Goal: Obtain resource: Download file/media

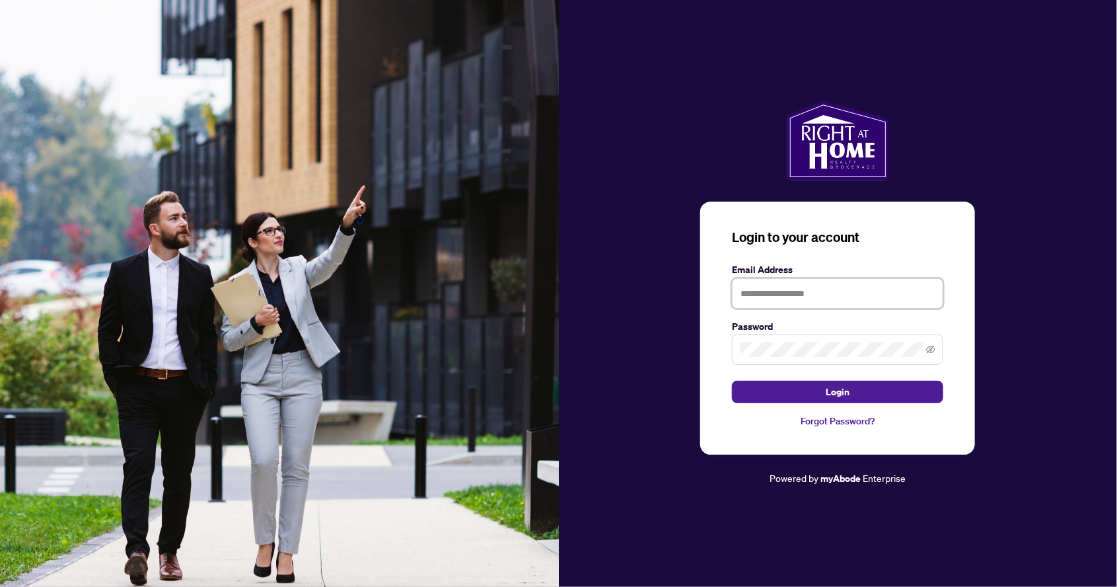
click at [778, 309] on input "text" at bounding box center [837, 293] width 211 height 30
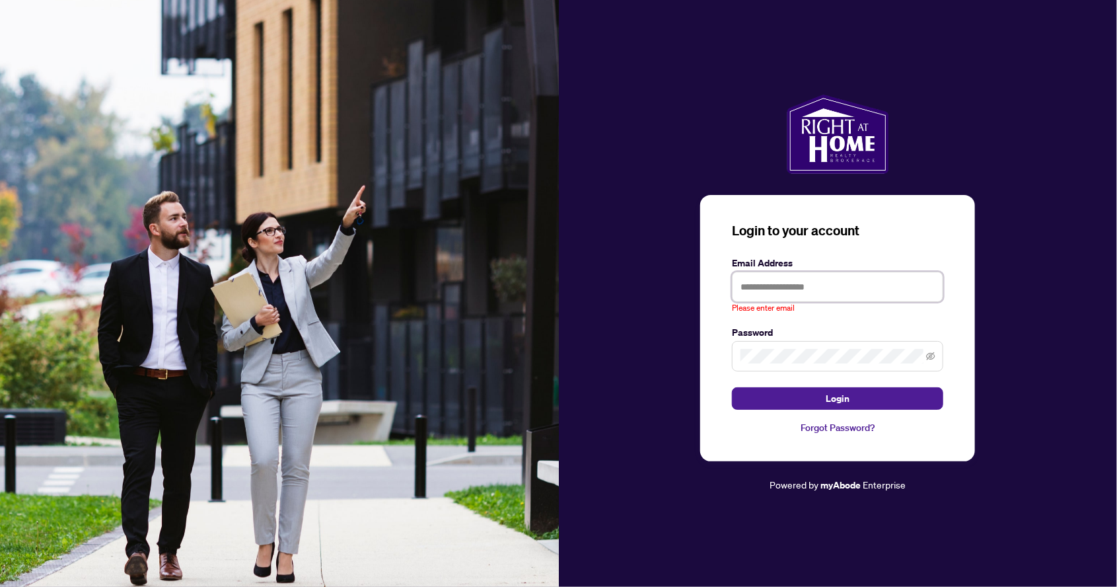
type input "**********"
click at [732, 387] on button "Login" at bounding box center [837, 398] width 211 height 22
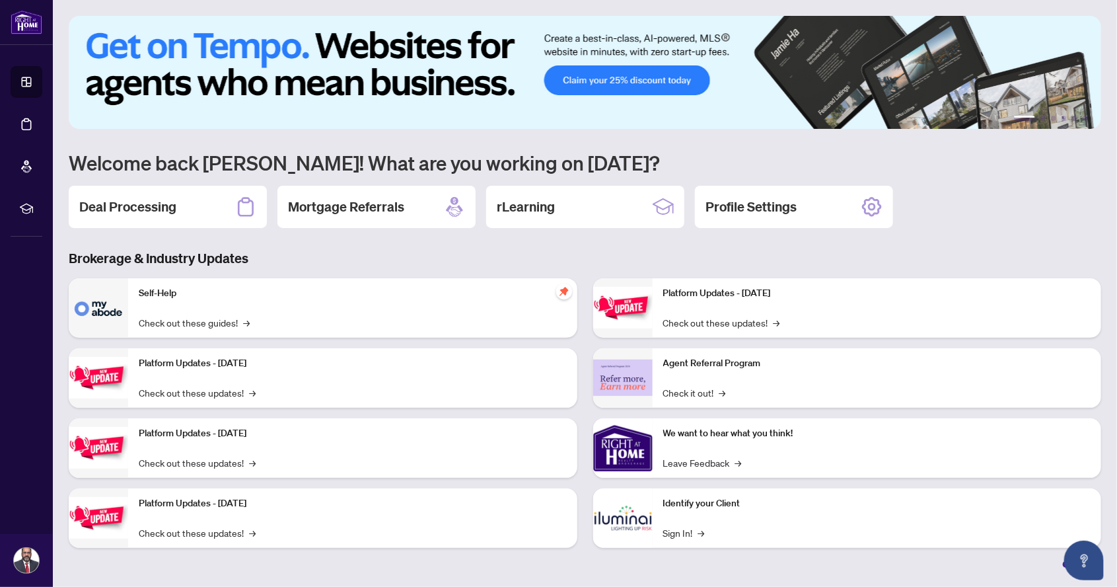
click at [141, 203] on h2 "Deal Processing" at bounding box center [127, 207] width 97 height 18
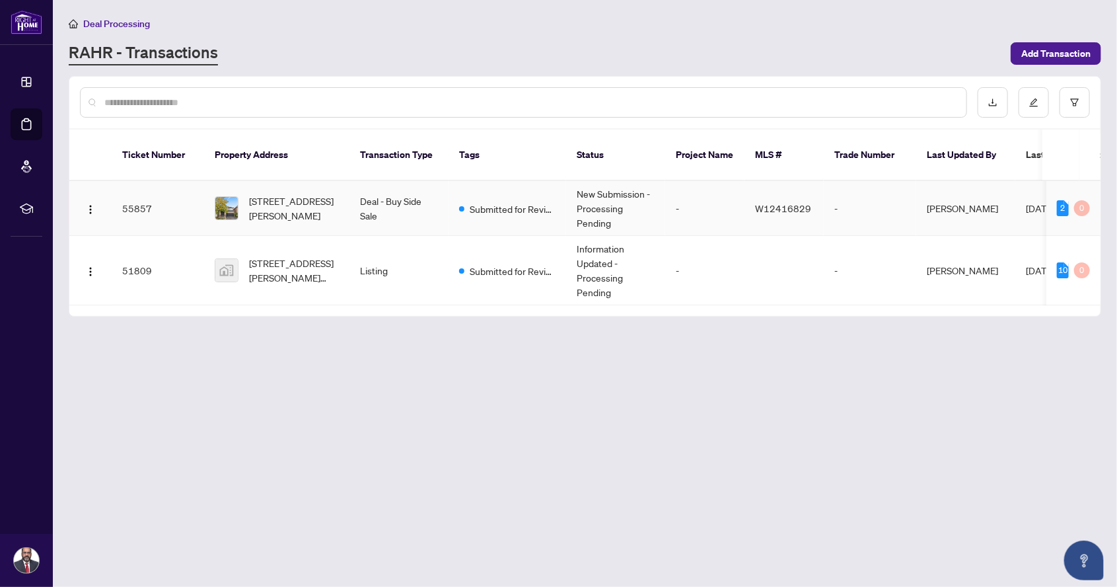
click at [287, 264] on span "[STREET_ADDRESS][PERSON_NAME][PERSON_NAME]" at bounding box center [294, 270] width 90 height 29
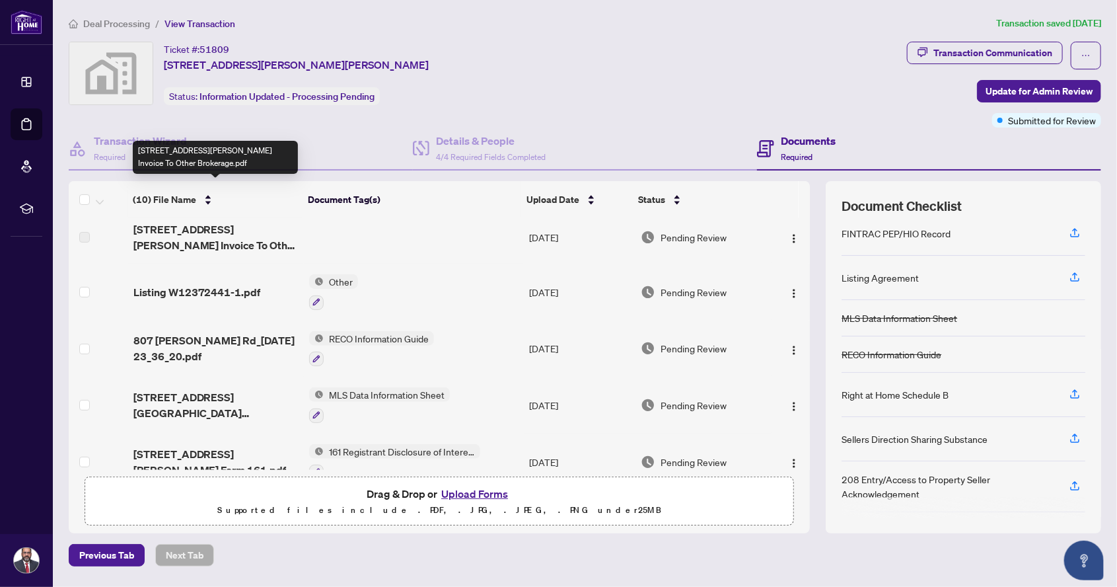
scroll to position [267, 0]
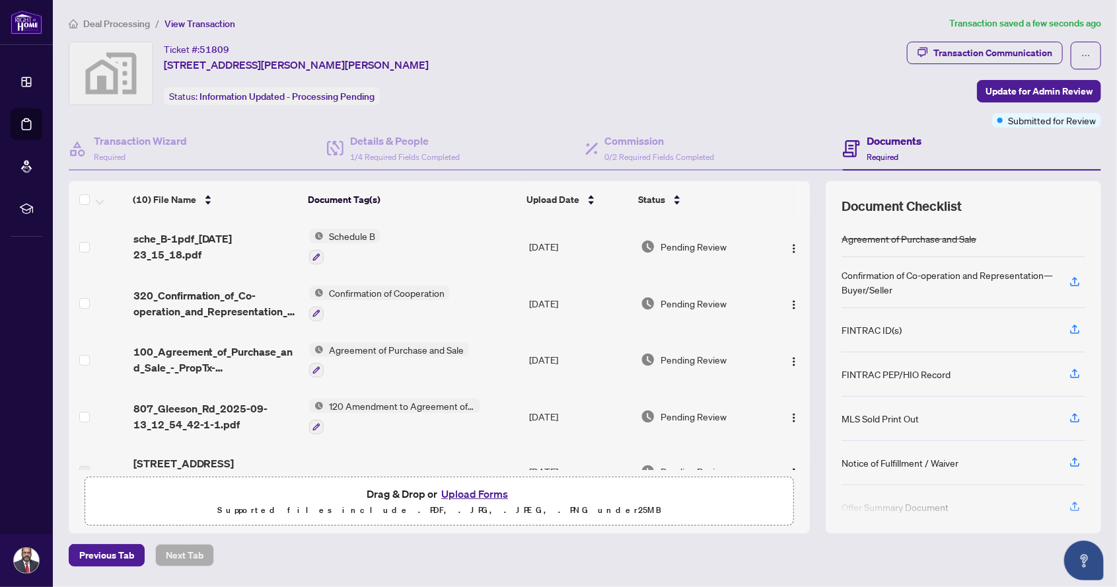
scroll to position [54, 0]
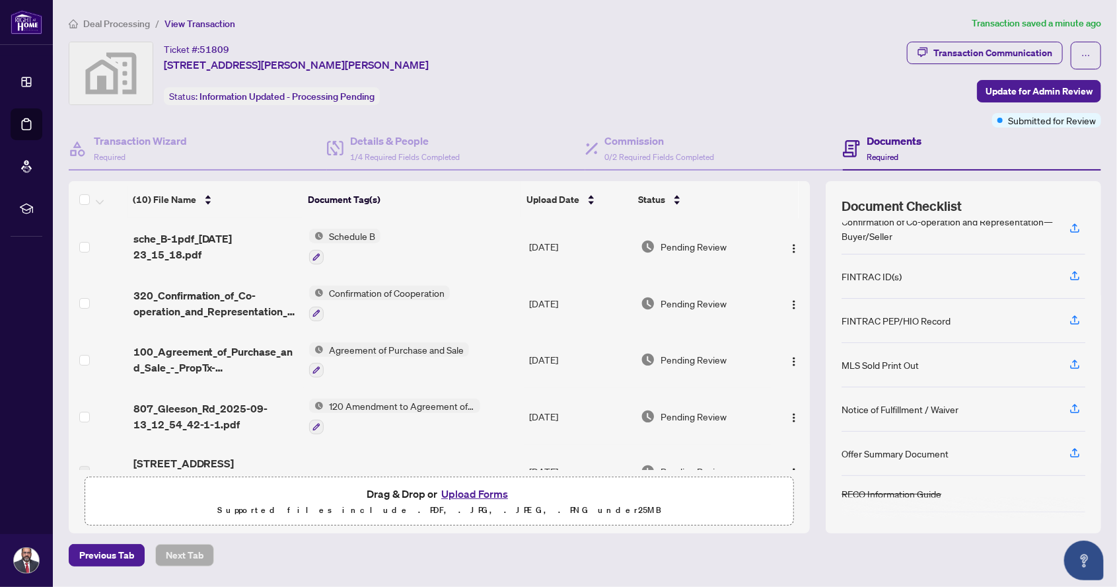
click at [194, 21] on span "View Transaction" at bounding box center [200, 24] width 71 height 12
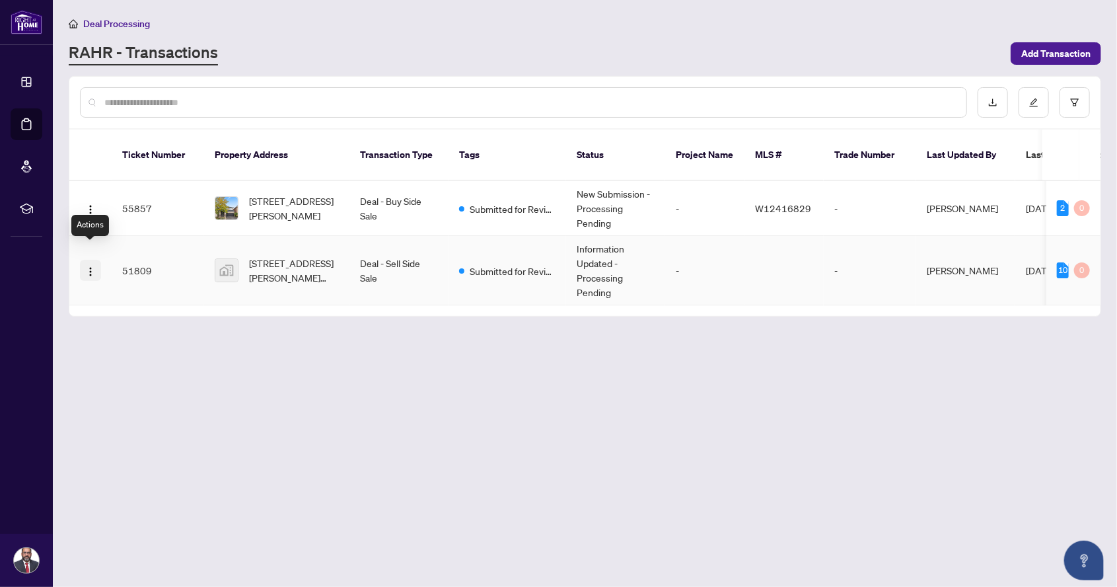
click at [83, 260] on button "button" at bounding box center [90, 270] width 21 height 21
click at [157, 276] on span "View Transaction" at bounding box center [154, 281] width 126 height 15
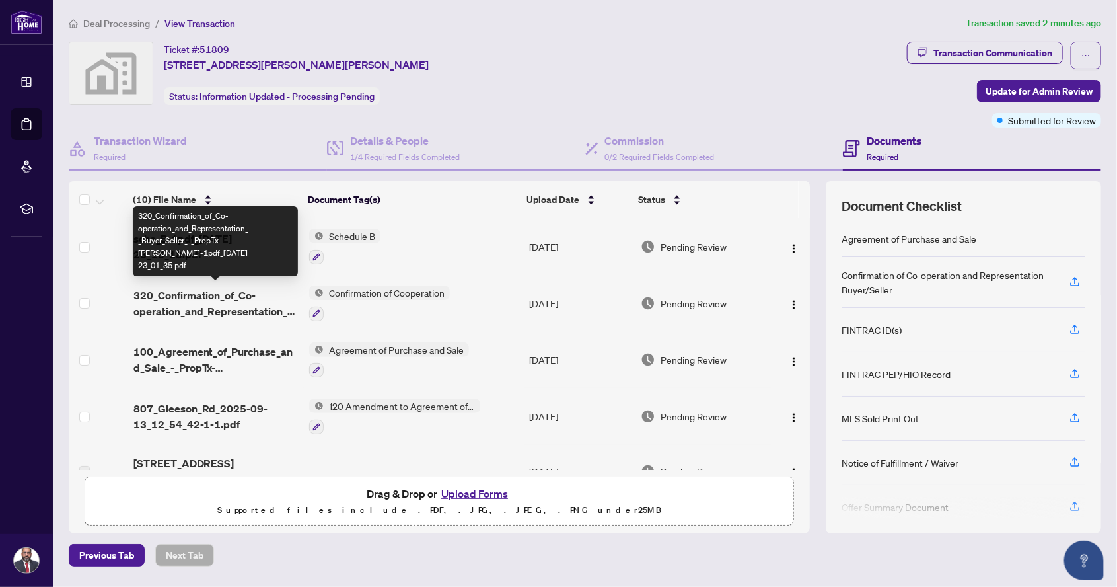
scroll to position [54, 0]
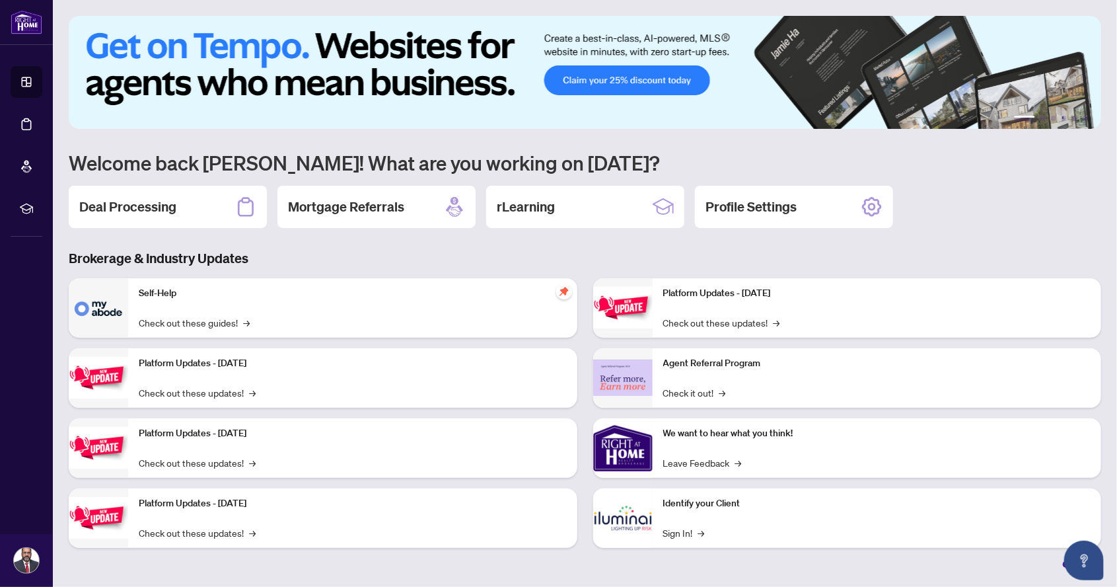
click at [159, 207] on h2 "Deal Processing" at bounding box center [127, 207] width 97 height 18
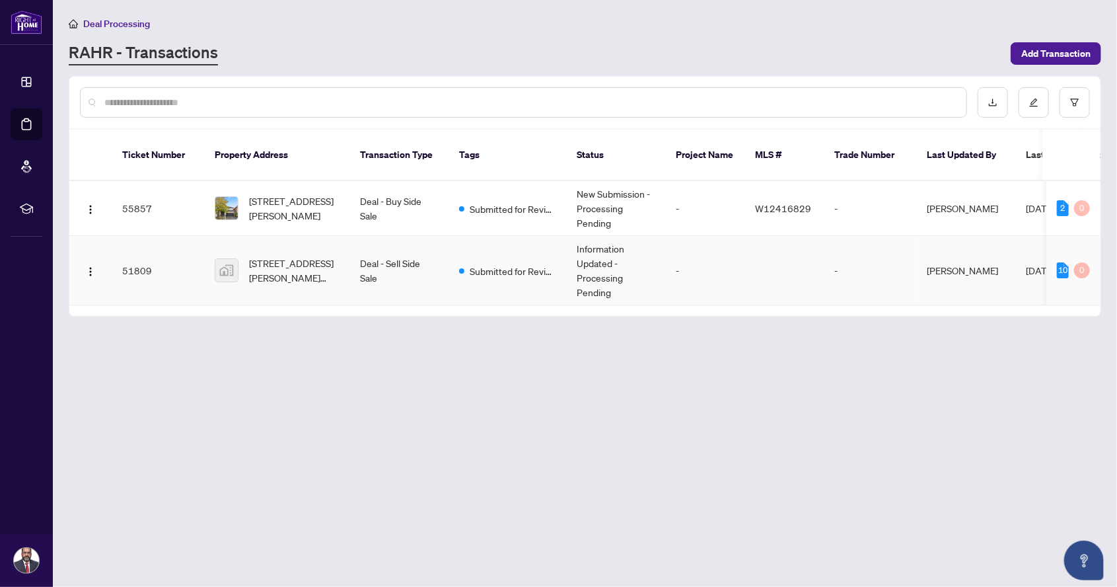
click at [361, 253] on td "Deal - Sell Side Sale" at bounding box center [398, 270] width 99 height 69
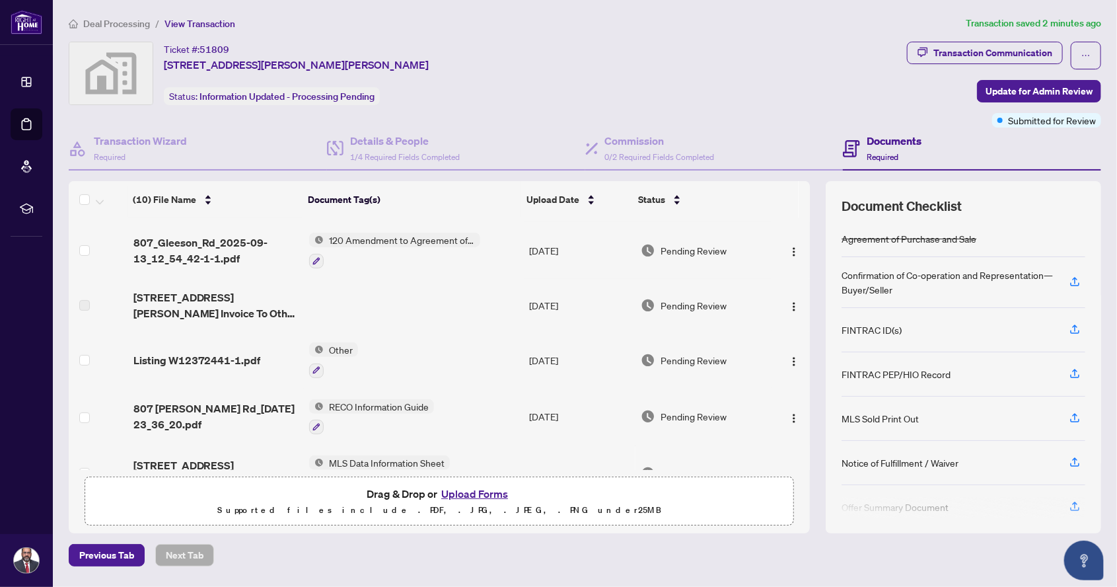
scroll to position [267, 0]
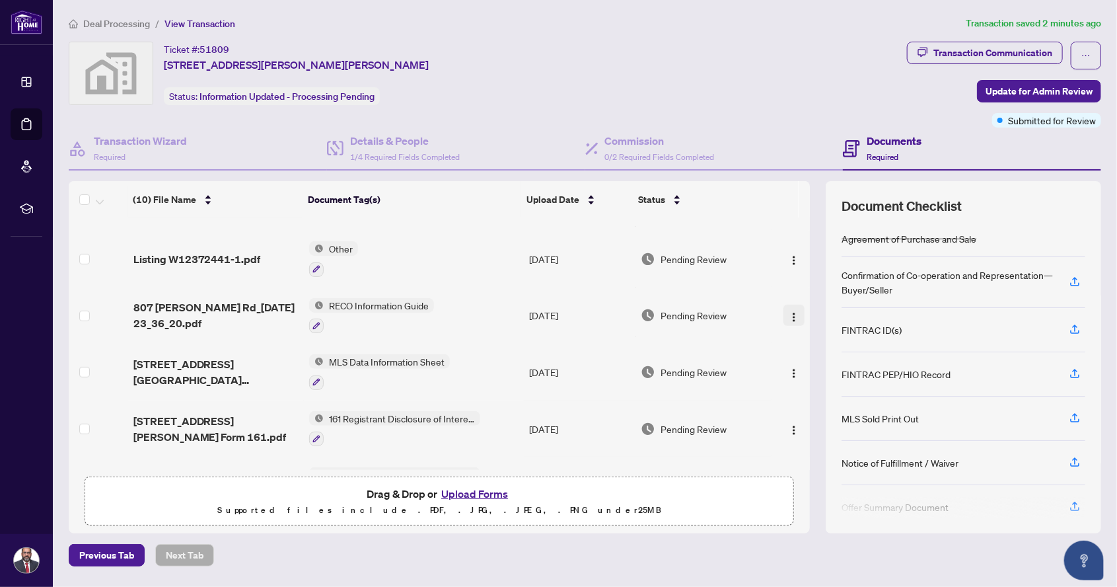
click at [793, 312] on img "button" at bounding box center [794, 317] width 11 height 11
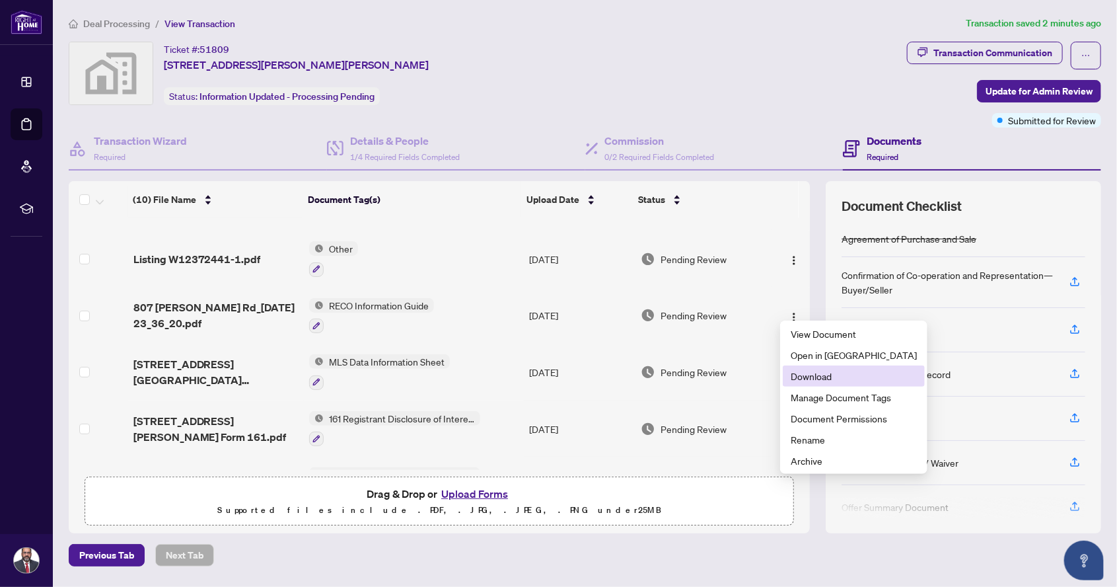
click at [835, 375] on span "Download" at bounding box center [854, 376] width 126 height 15
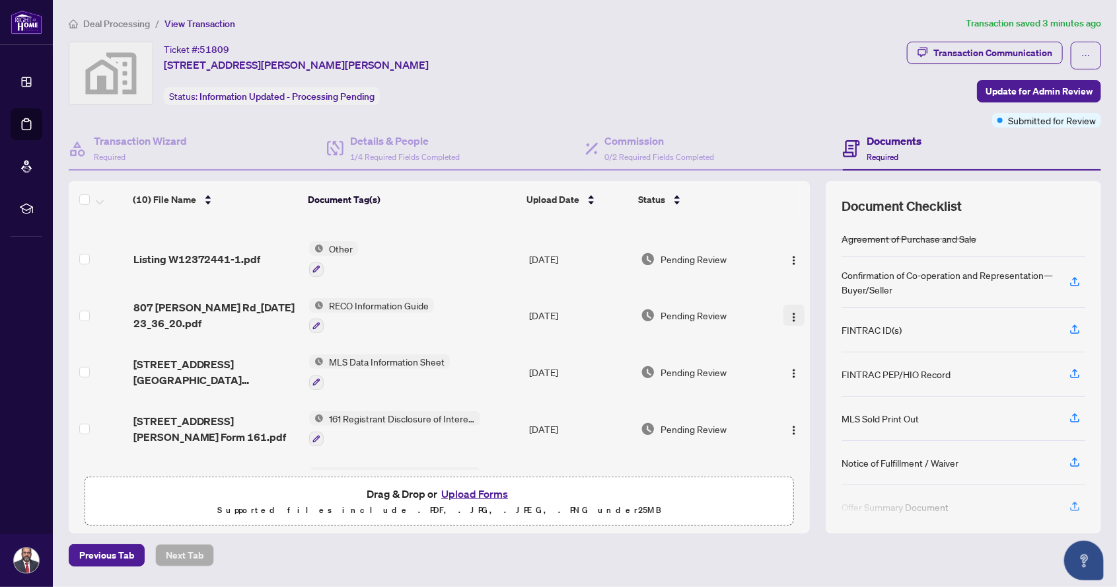
click at [789, 312] on img "button" at bounding box center [794, 317] width 11 height 11
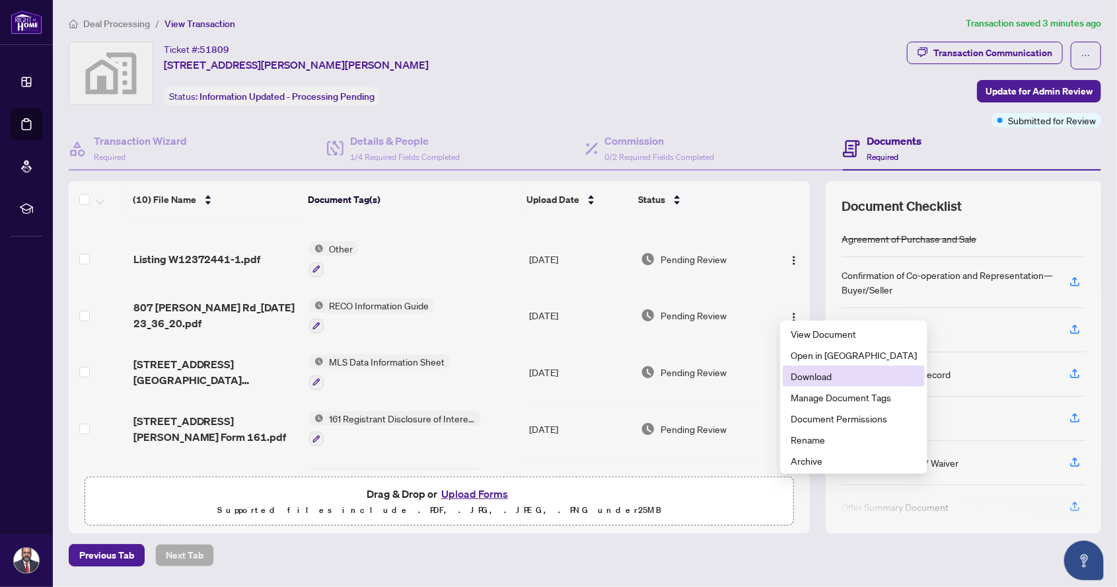
click at [828, 375] on span "Download" at bounding box center [854, 376] width 126 height 15
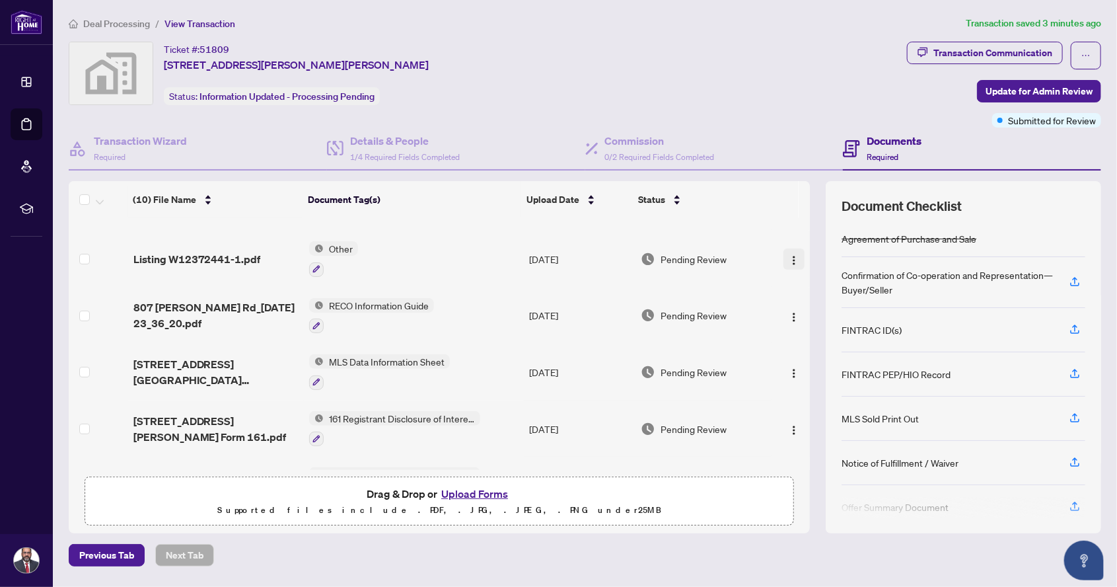
click at [789, 255] on img "button" at bounding box center [794, 260] width 11 height 11
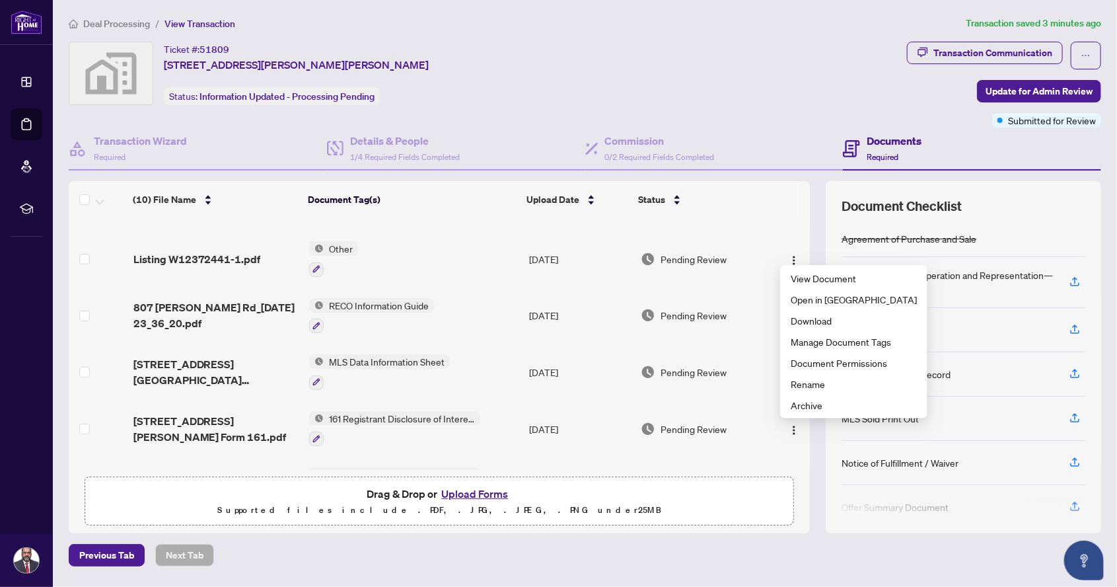
click at [715, 252] on span "Pending Review" at bounding box center [694, 259] width 66 height 15
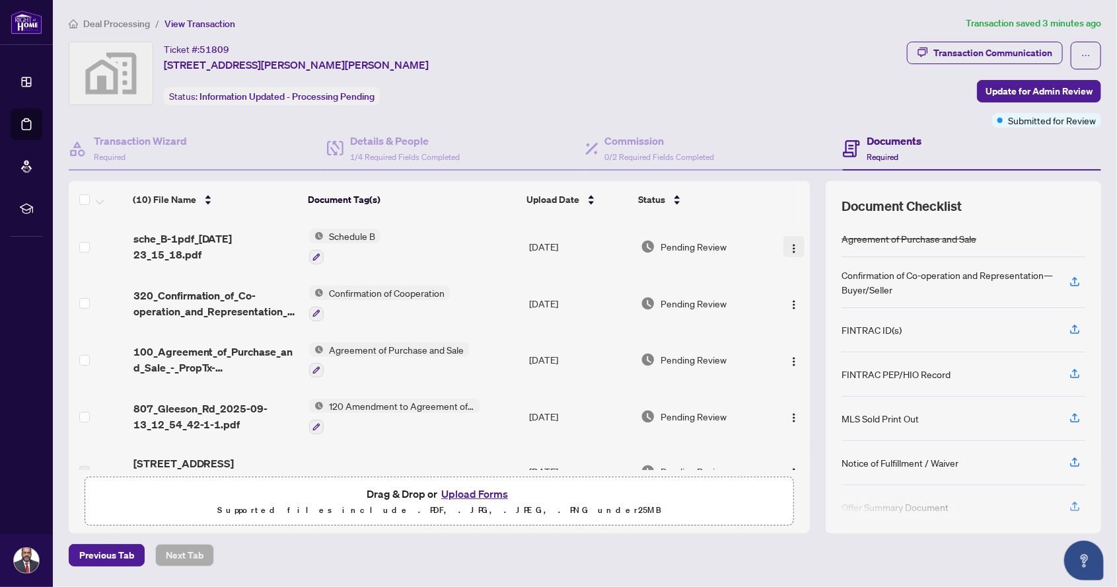
click at [789, 244] on img "button" at bounding box center [794, 248] width 11 height 11
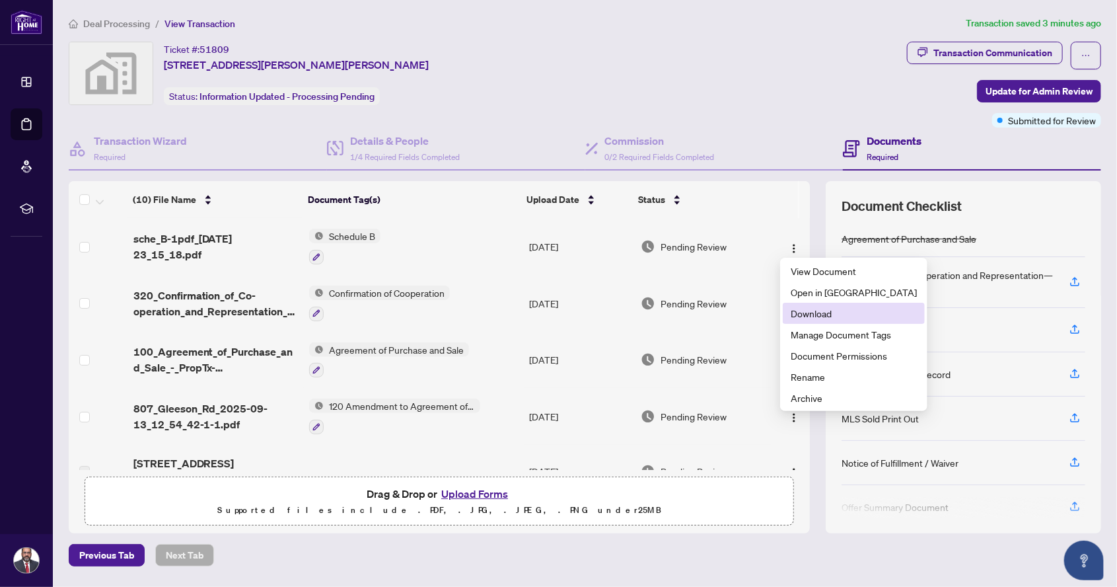
click at [827, 314] on span "Download" at bounding box center [854, 313] width 126 height 15
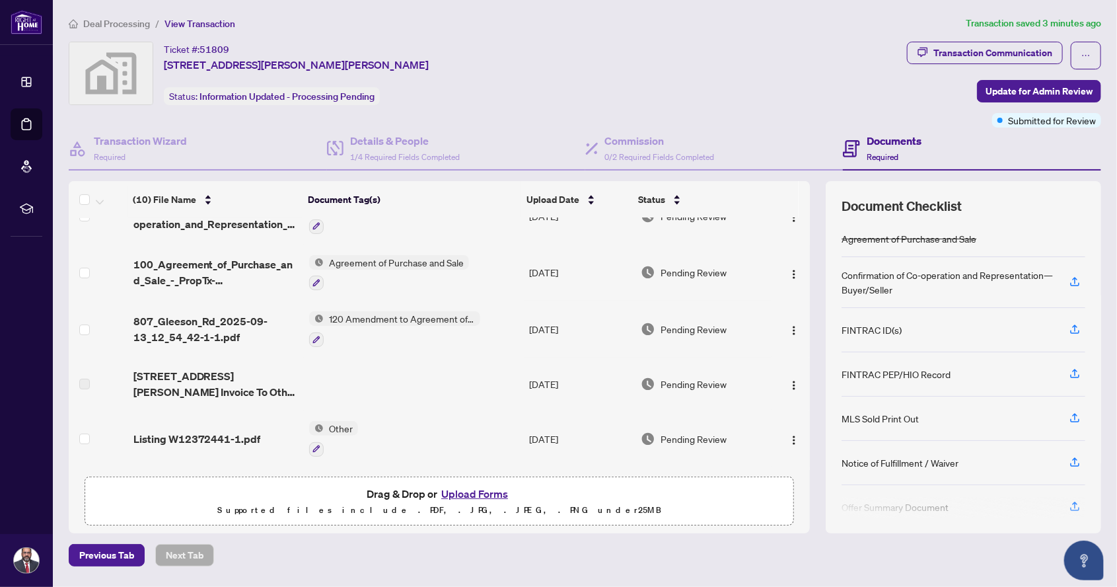
scroll to position [93, 0]
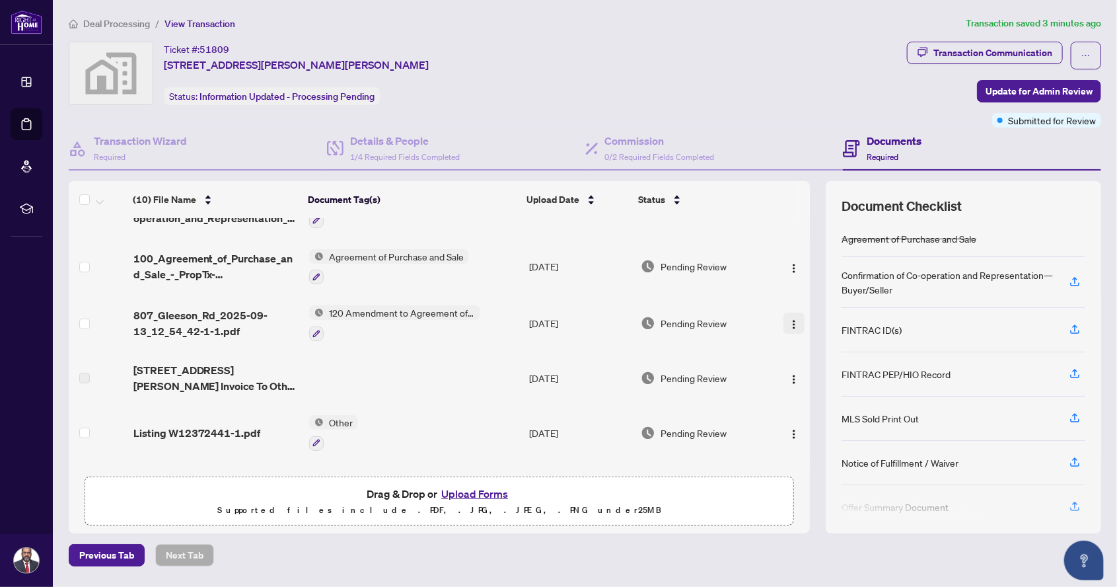
click at [792, 319] on img "button" at bounding box center [794, 324] width 11 height 11
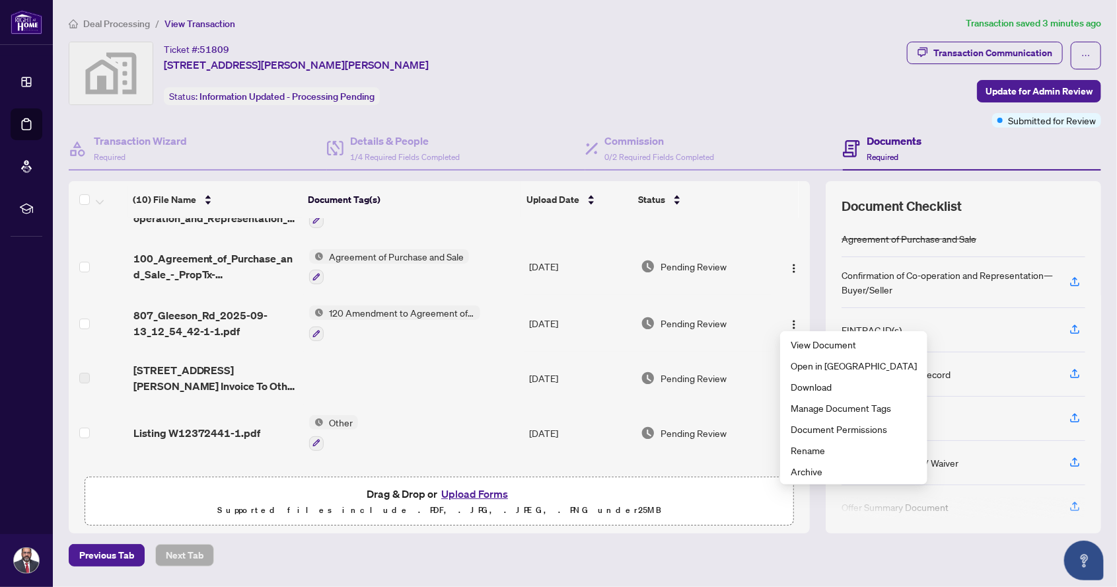
click at [470, 404] on td "Other" at bounding box center [414, 432] width 220 height 57
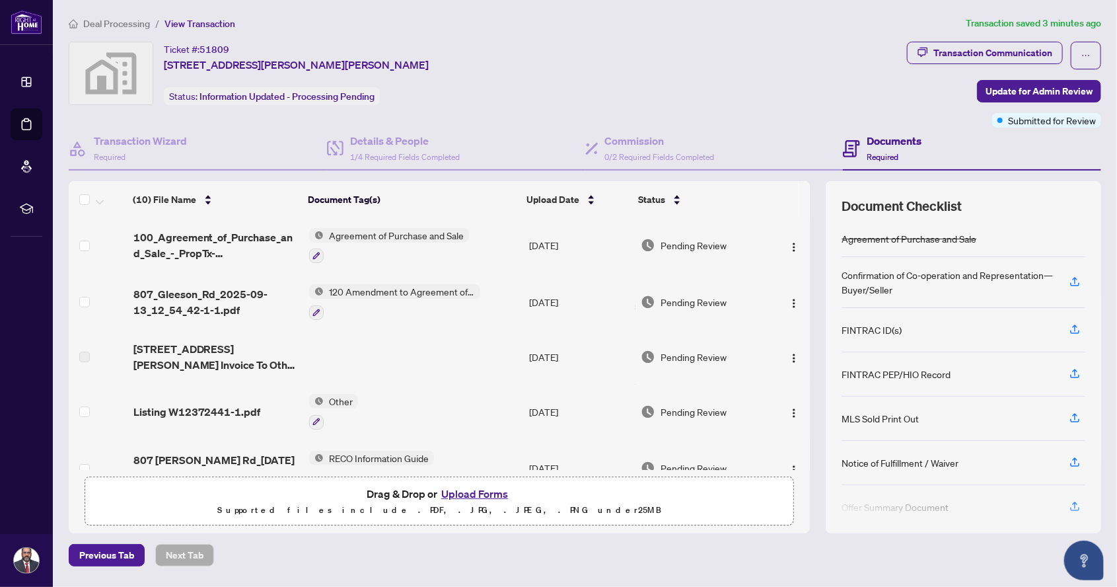
scroll to position [267, 0]
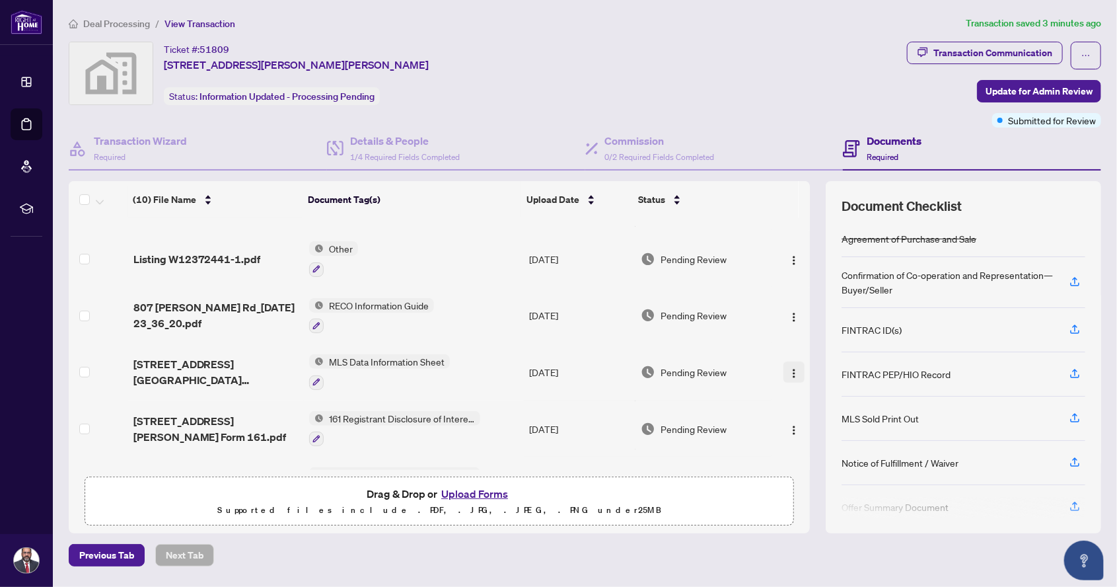
click at [792, 368] on img "button" at bounding box center [794, 373] width 11 height 11
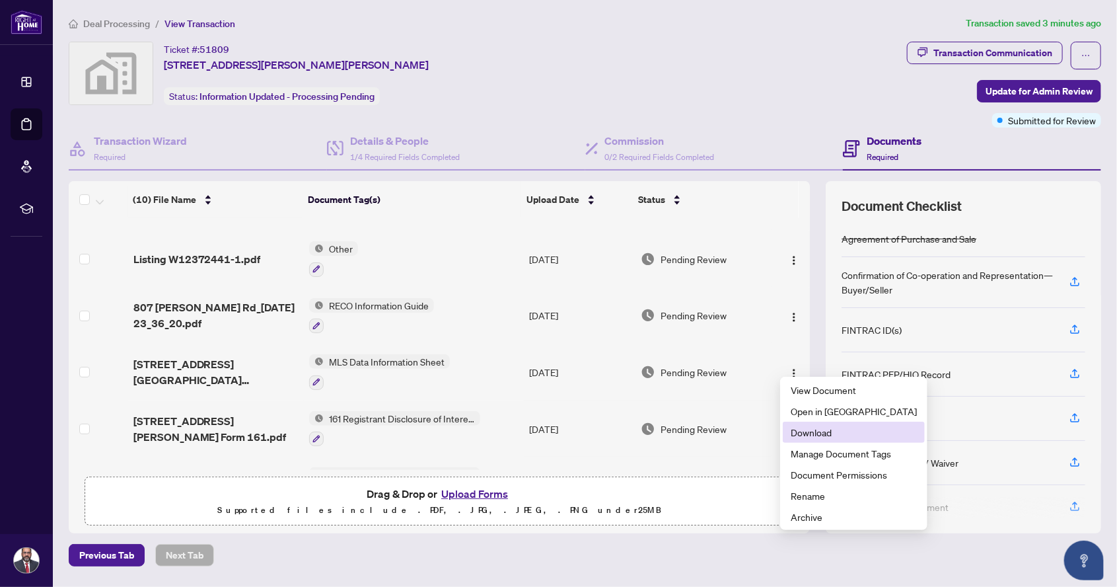
click at [825, 429] on span "Download" at bounding box center [854, 432] width 126 height 15
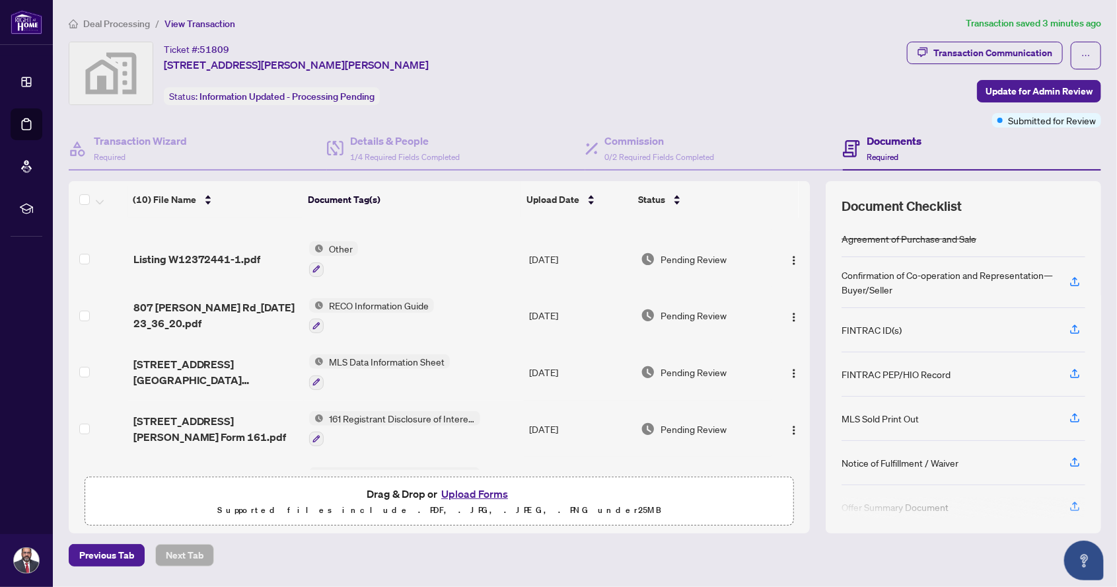
click at [790, 482] on img "button" at bounding box center [794, 487] width 11 height 11
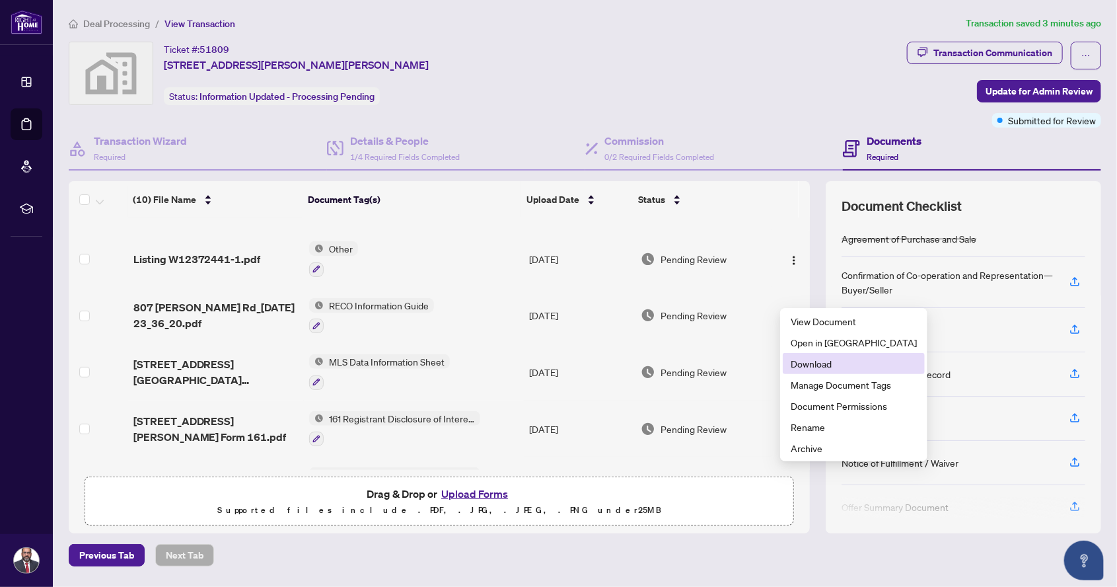
click at [831, 366] on span "Download" at bounding box center [854, 363] width 126 height 15
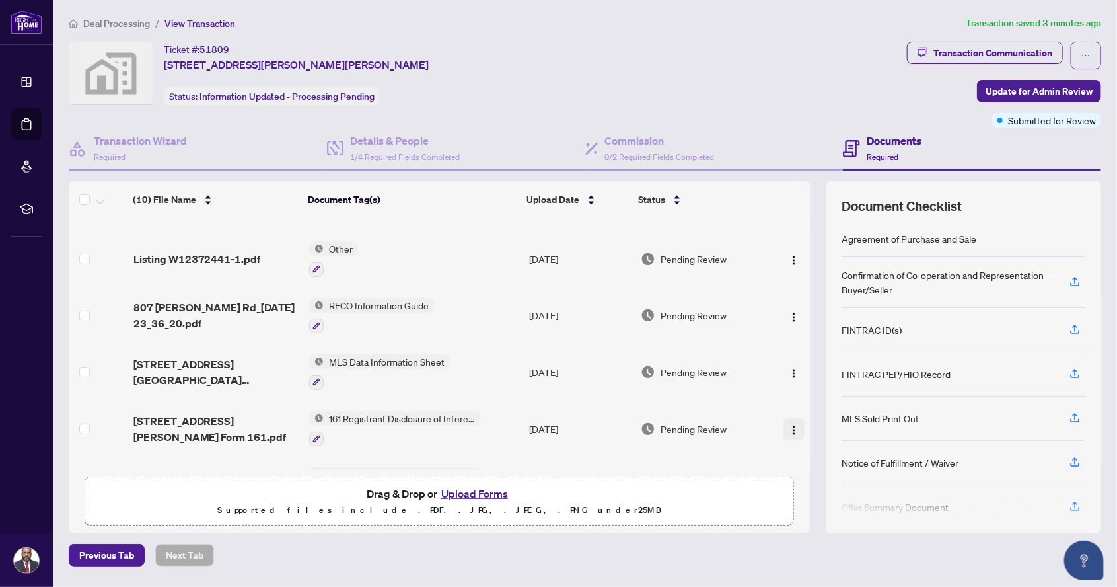
click at [795, 425] on img "button" at bounding box center [794, 430] width 11 height 11
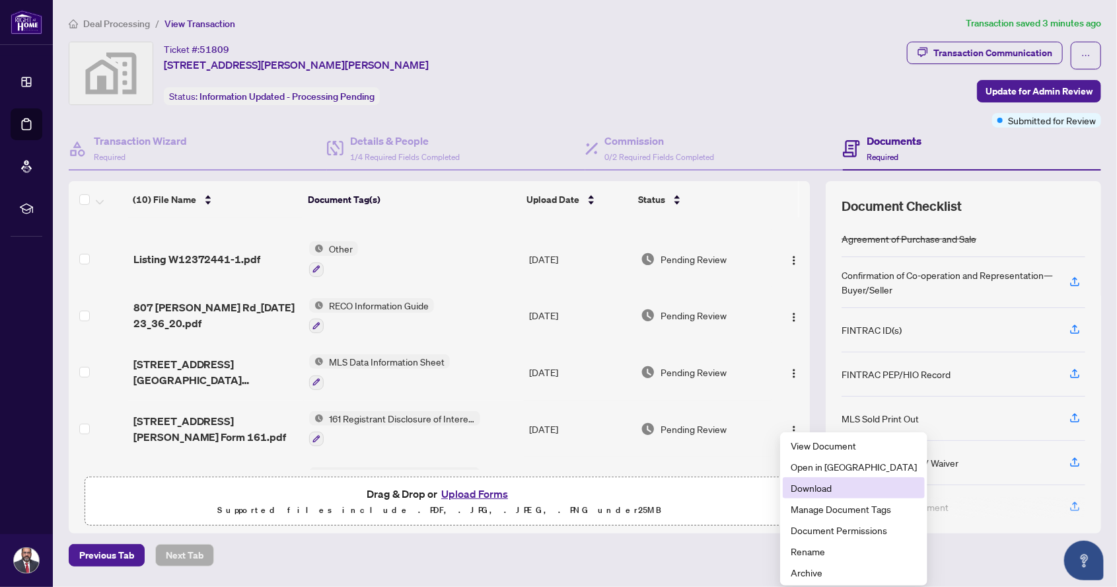
click at [819, 487] on span "Download" at bounding box center [854, 487] width 126 height 15
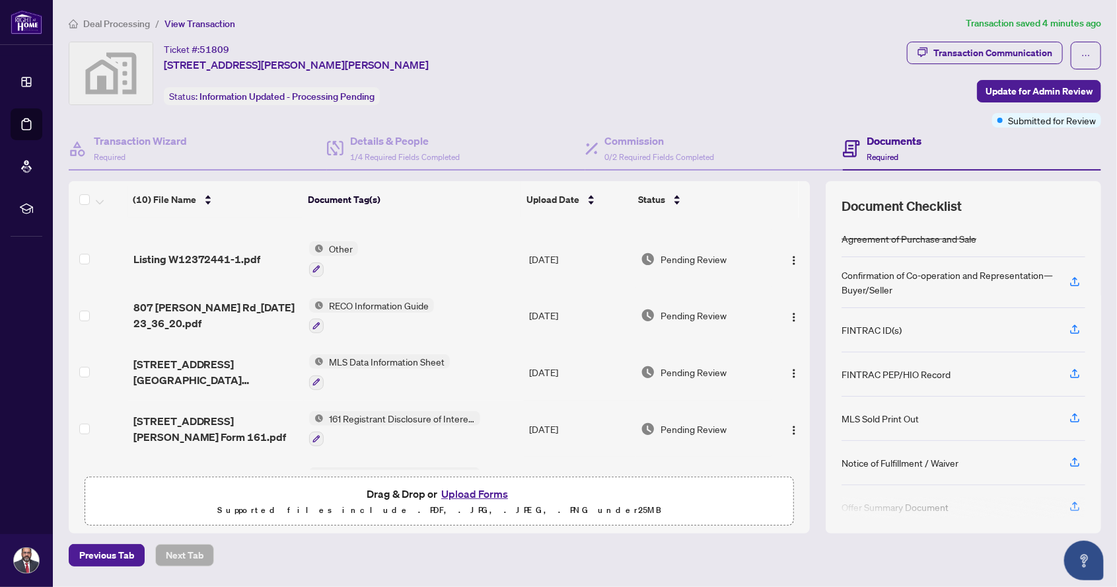
click at [13, 348] on div "Dashboard Deal Processing Mortgage Referrals rLearning Ashfaq Channa ashfaqchan…" at bounding box center [26, 293] width 53 height 587
